Goal: Information Seeking & Learning: Learn about a topic

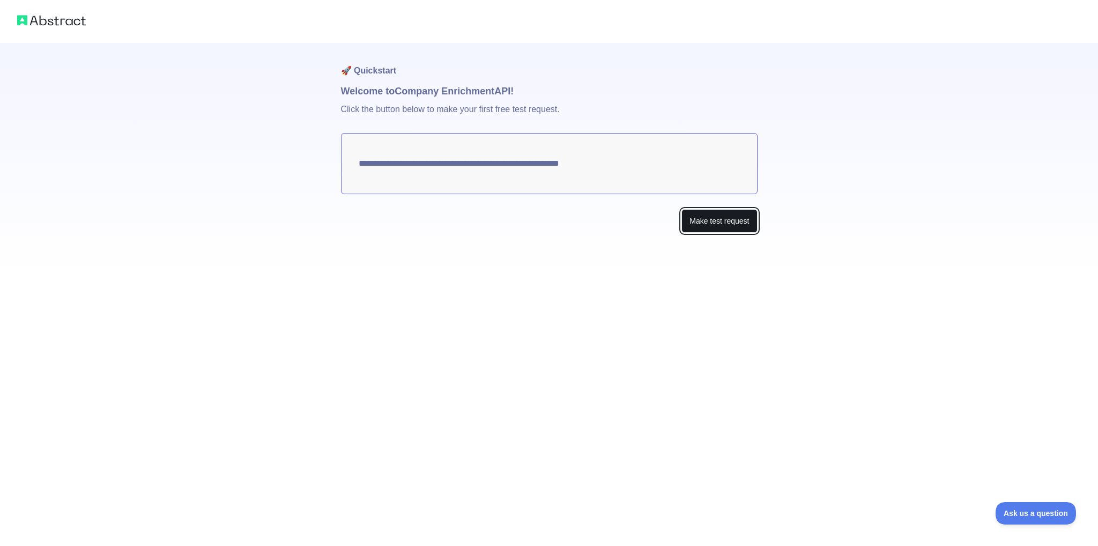
click at [720, 229] on button "Make test request" at bounding box center [719, 221] width 76 height 24
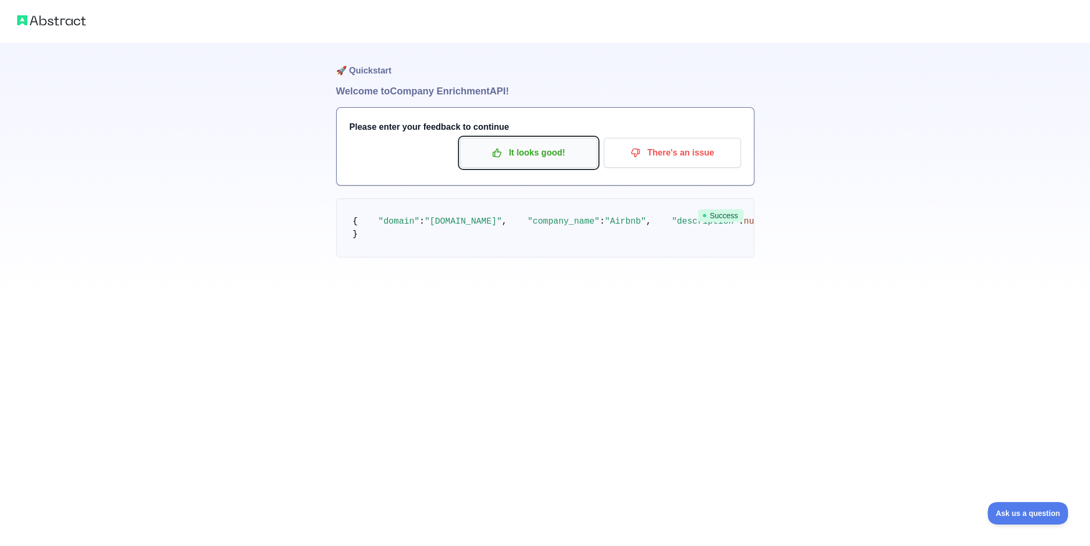
click at [517, 151] on p "It looks good!" at bounding box center [528, 153] width 121 height 18
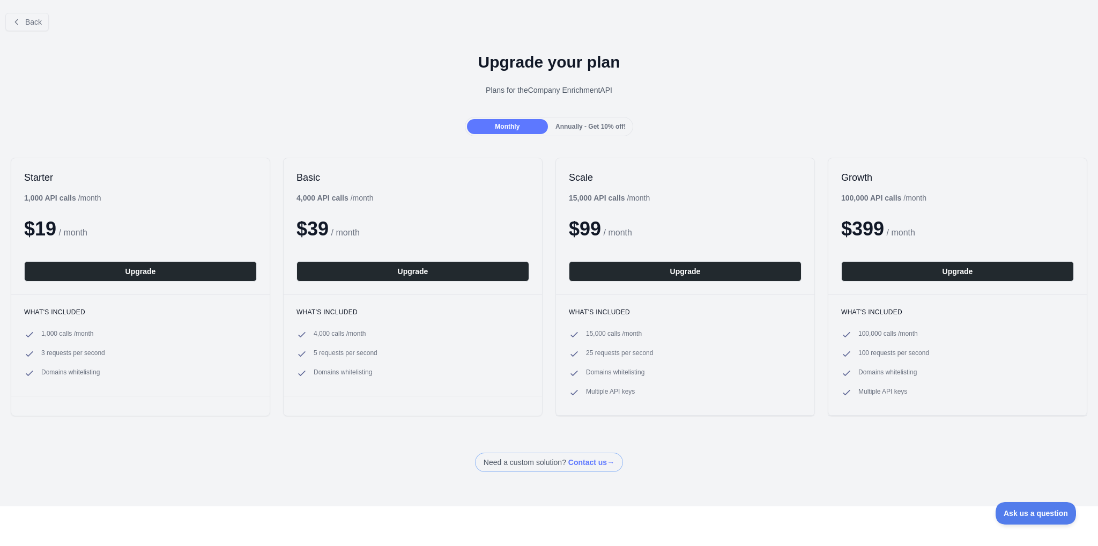
click at [562, 125] on span "Annually - Get 10% off!" at bounding box center [590, 127] width 70 height 8
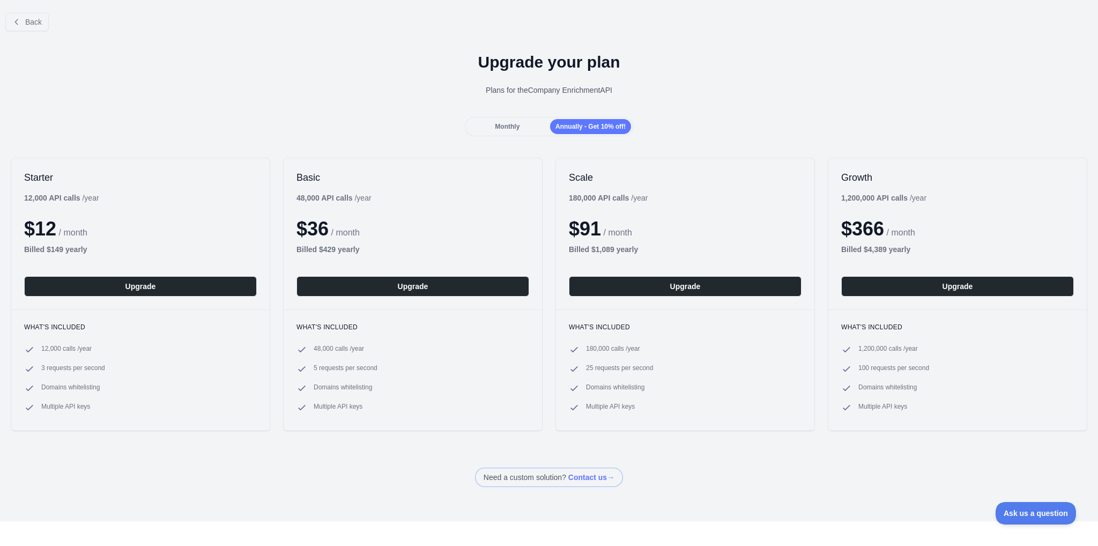
click at [513, 127] on span "Monthly" at bounding box center [507, 127] width 25 height 8
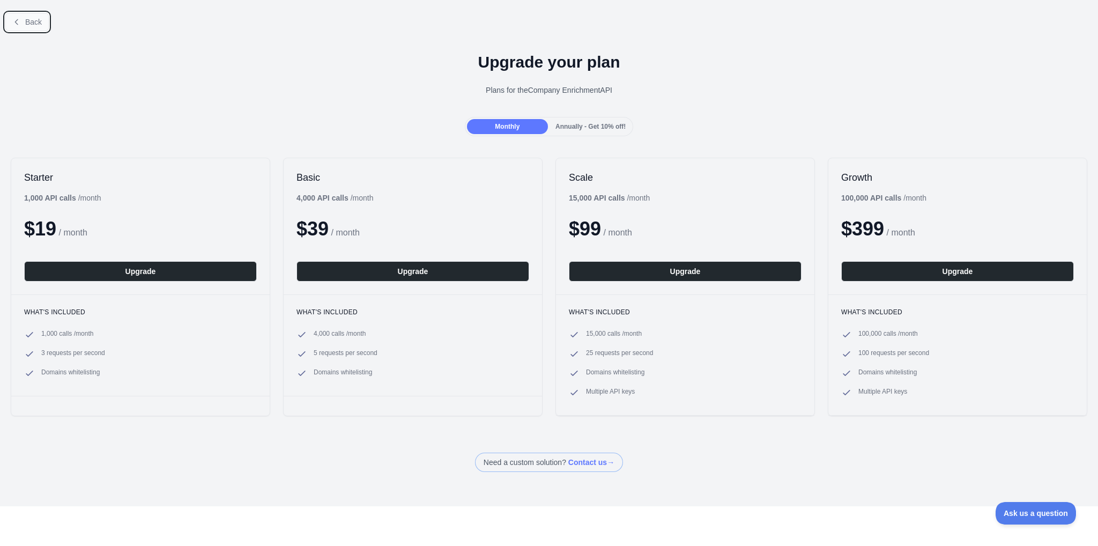
click at [32, 14] on button "Back" at bounding box center [26, 22] width 43 height 18
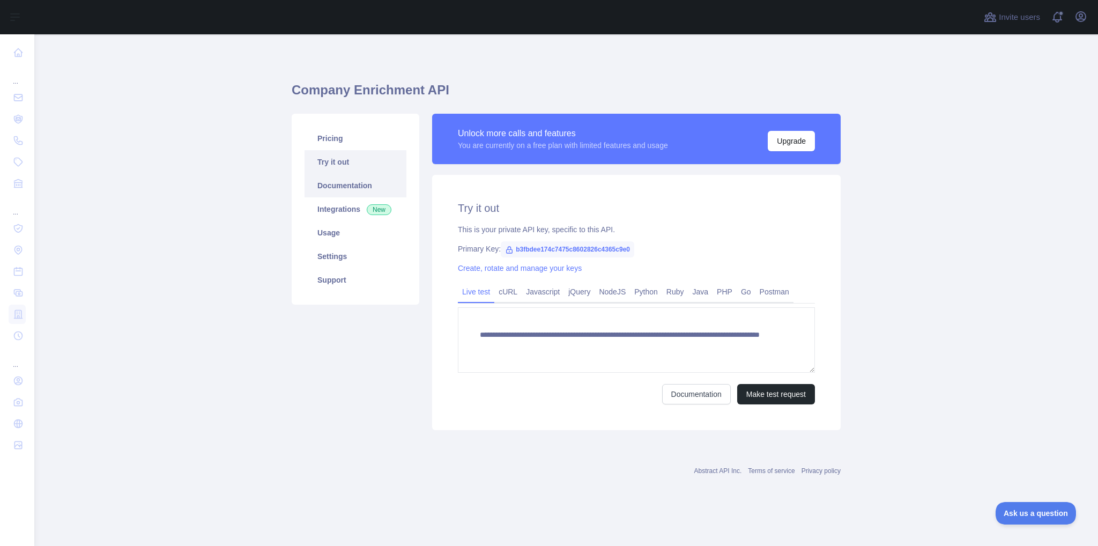
click at [364, 180] on link "Documentation" at bounding box center [355, 186] width 102 height 24
drag, startPoint x: 627, startPoint y: 251, endPoint x: 509, endPoint y: 245, distance: 118.6
click at [509, 245] on span "b3fbdee174c7475c8602826c4365c9e0" at bounding box center [567, 249] width 133 height 16
copy span "b3fbdee174c7475c8602826c4365c9e0"
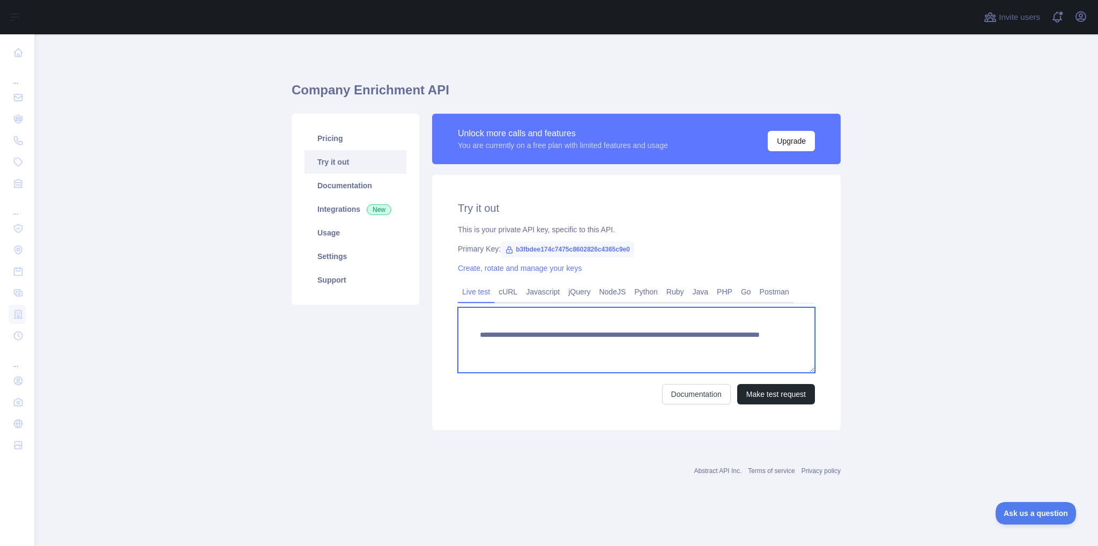
drag, startPoint x: 703, startPoint y: 352, endPoint x: 711, endPoint y: 352, distance: 7.5
click at [709, 352] on textarea "**********" at bounding box center [636, 339] width 357 height 65
click at [482, 330] on textarea "**********" at bounding box center [636, 339] width 357 height 65
type textarea "**********"
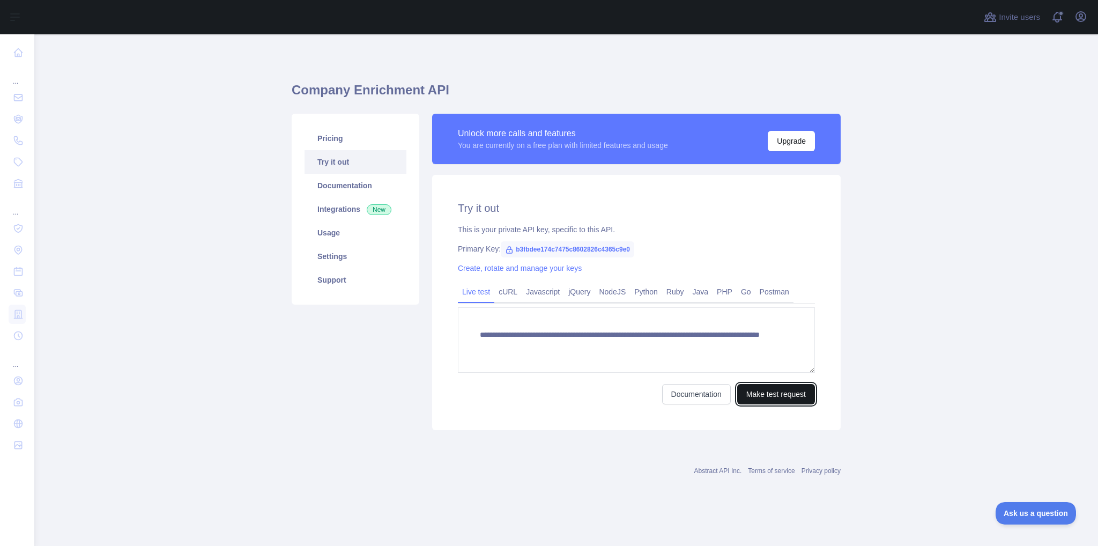
click at [765, 393] on button "Make test request" at bounding box center [776, 394] width 78 height 20
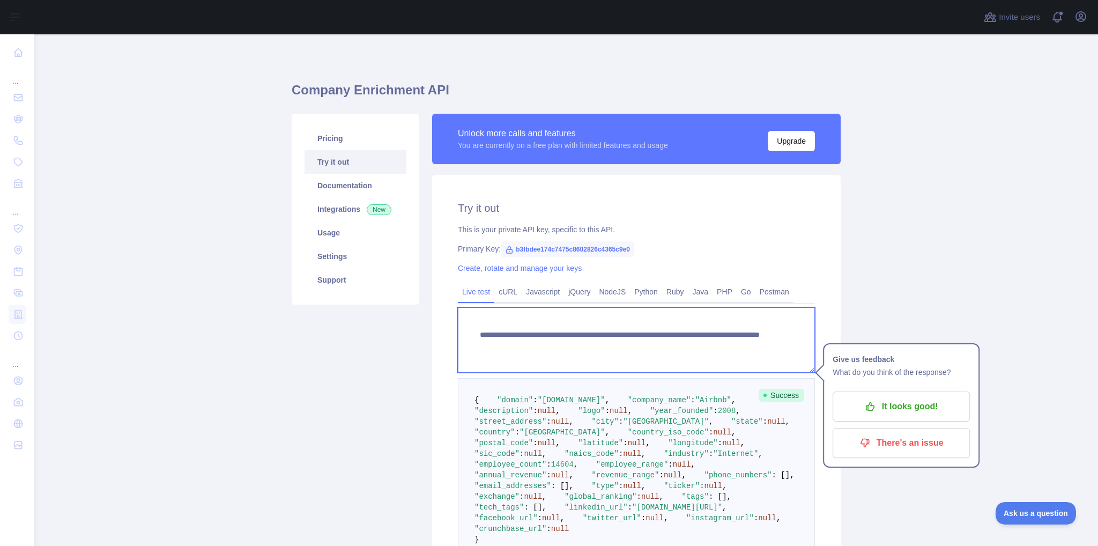
click at [669, 347] on textarea "**********" at bounding box center [636, 339] width 357 height 65
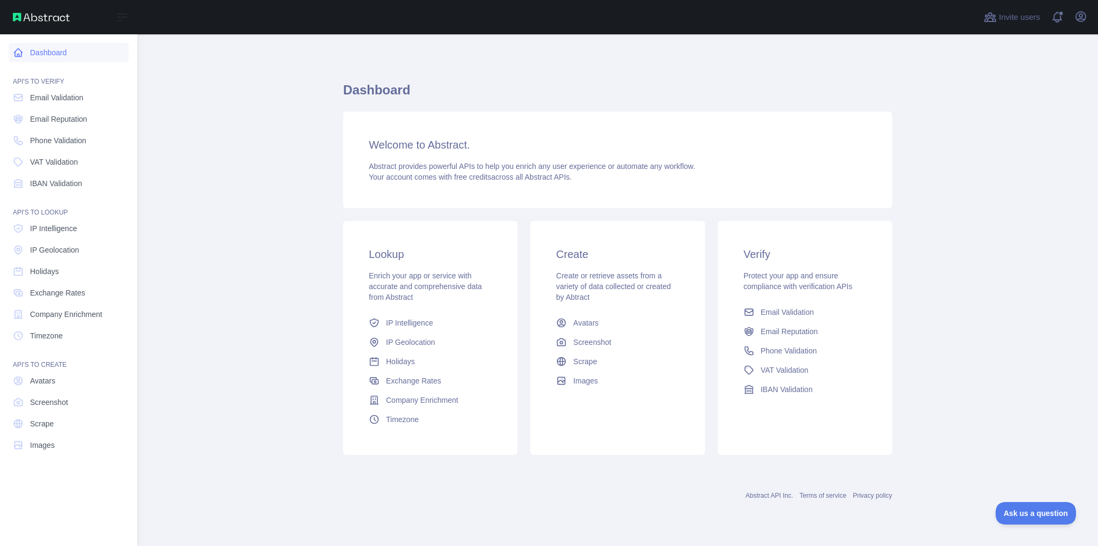
click at [28, 54] on link "Dashboard" at bounding box center [69, 52] width 120 height 19
drag, startPoint x: 58, startPoint y: 91, endPoint x: 53, endPoint y: 93, distance: 6.3
click at [58, 91] on link "Email Validation" at bounding box center [69, 97] width 120 height 19
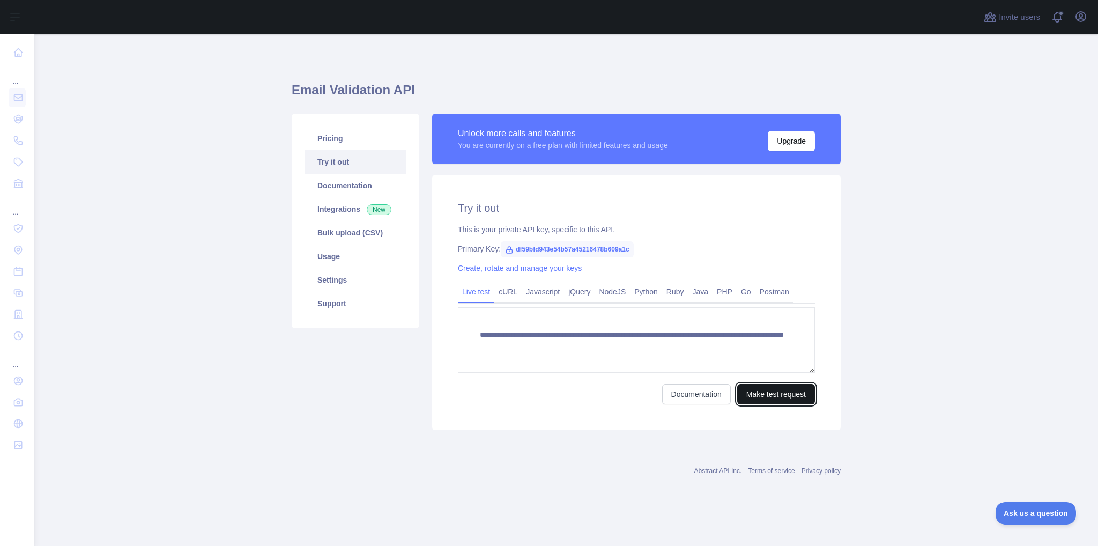
click at [772, 395] on button "Make test request" at bounding box center [776, 394] width 78 height 20
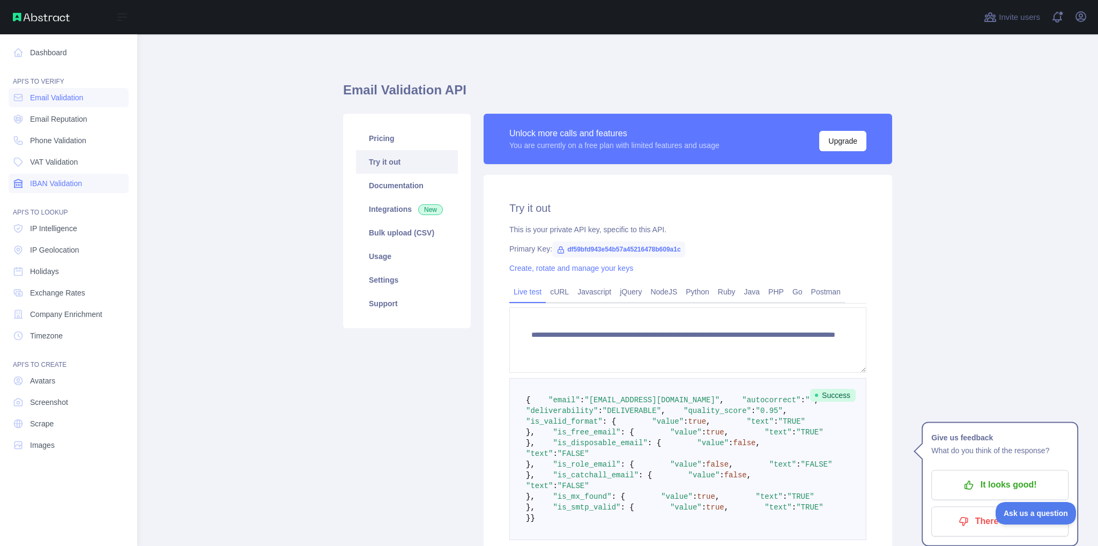
click at [71, 188] on span "IBAN Validation" at bounding box center [56, 183] width 52 height 11
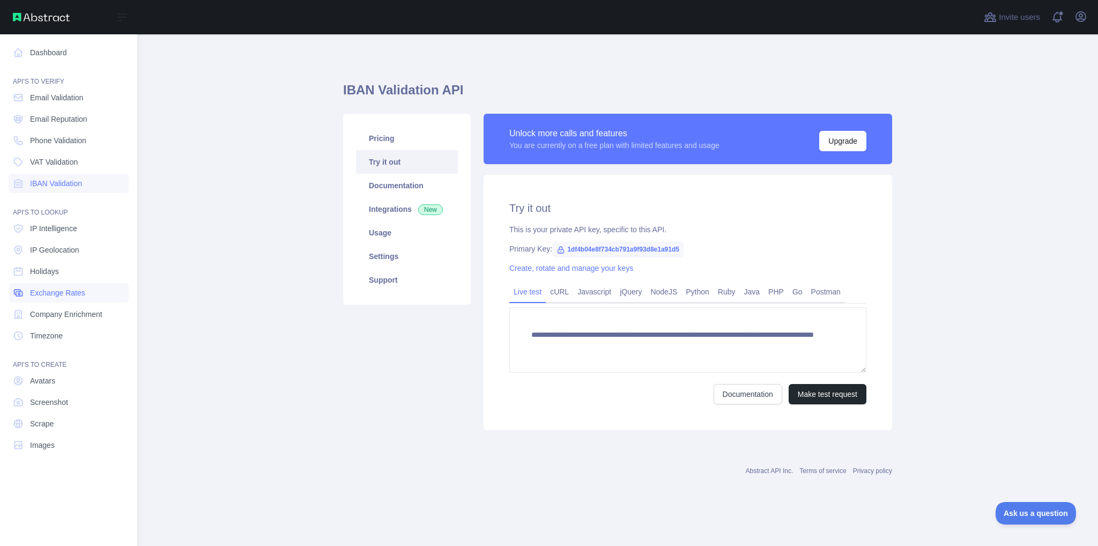
click at [87, 296] on link "Exchange Rates" at bounding box center [69, 292] width 120 height 19
click at [69, 212] on div "API'S TO LOOKUP" at bounding box center [69, 205] width 120 height 21
click at [65, 223] on span "IP Intelligence" at bounding box center [53, 228] width 47 height 11
click at [66, 256] on link "IP Geolocation" at bounding box center [69, 249] width 120 height 19
click at [65, 163] on span "VAT Validation" at bounding box center [54, 161] width 48 height 11
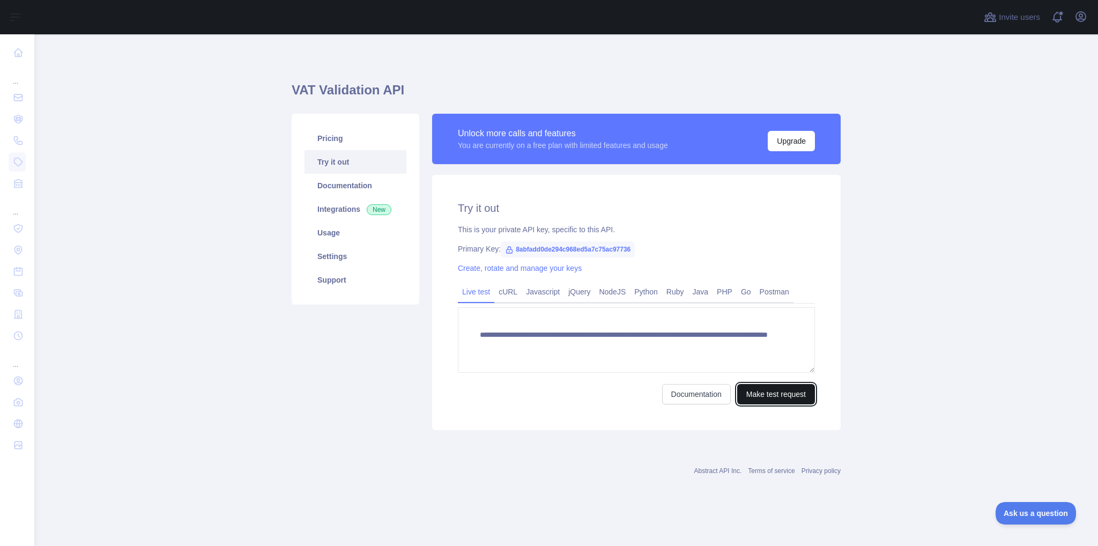
click at [763, 384] on button "Make test request" at bounding box center [776, 394] width 78 height 20
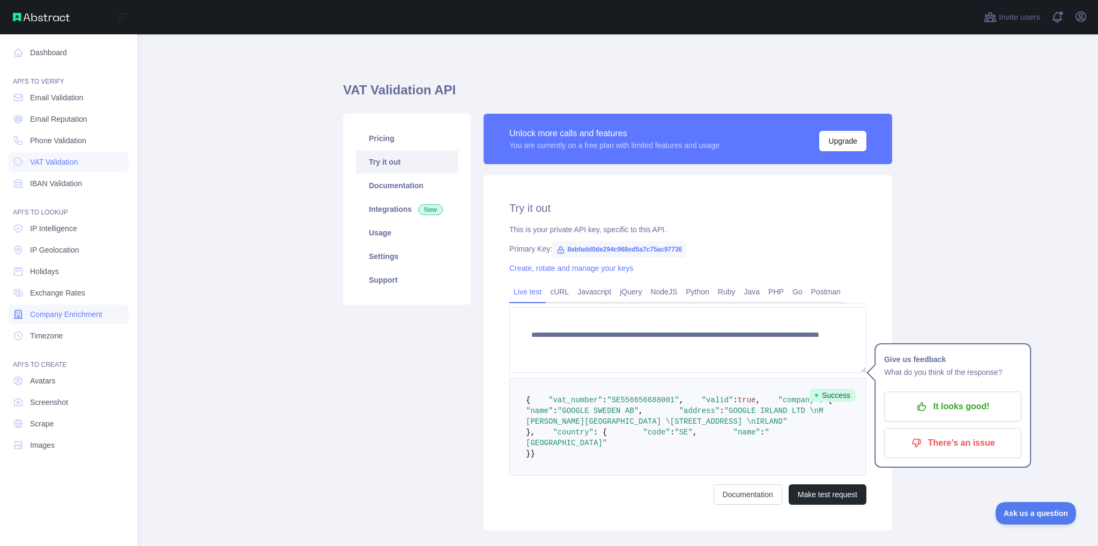
click at [93, 315] on span "Company Enrichment" at bounding box center [66, 314] width 72 height 11
